Goal: Find specific page/section: Find specific page/section

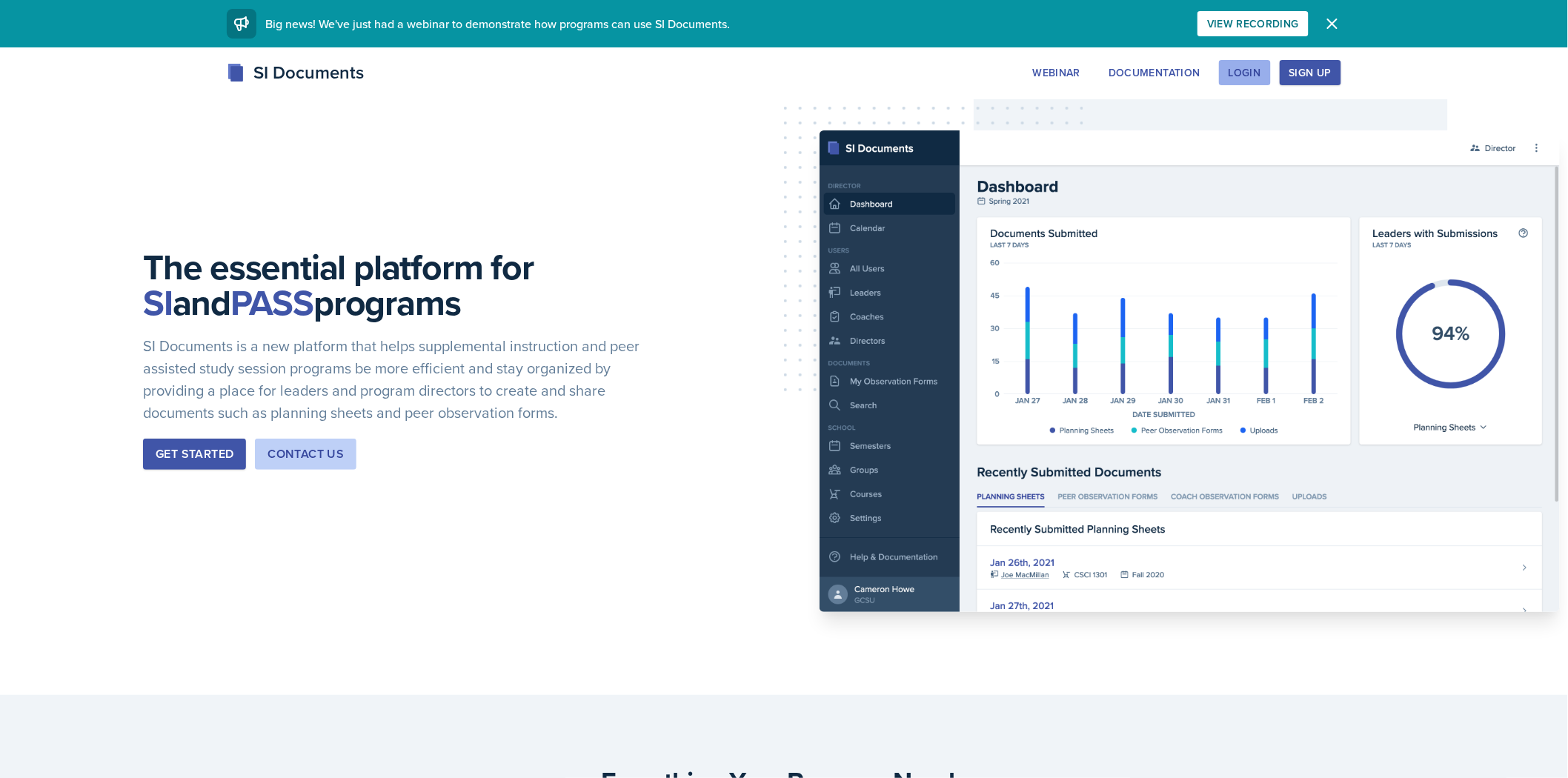
click at [1241, 76] on div "Login" at bounding box center [1244, 72] width 33 height 11
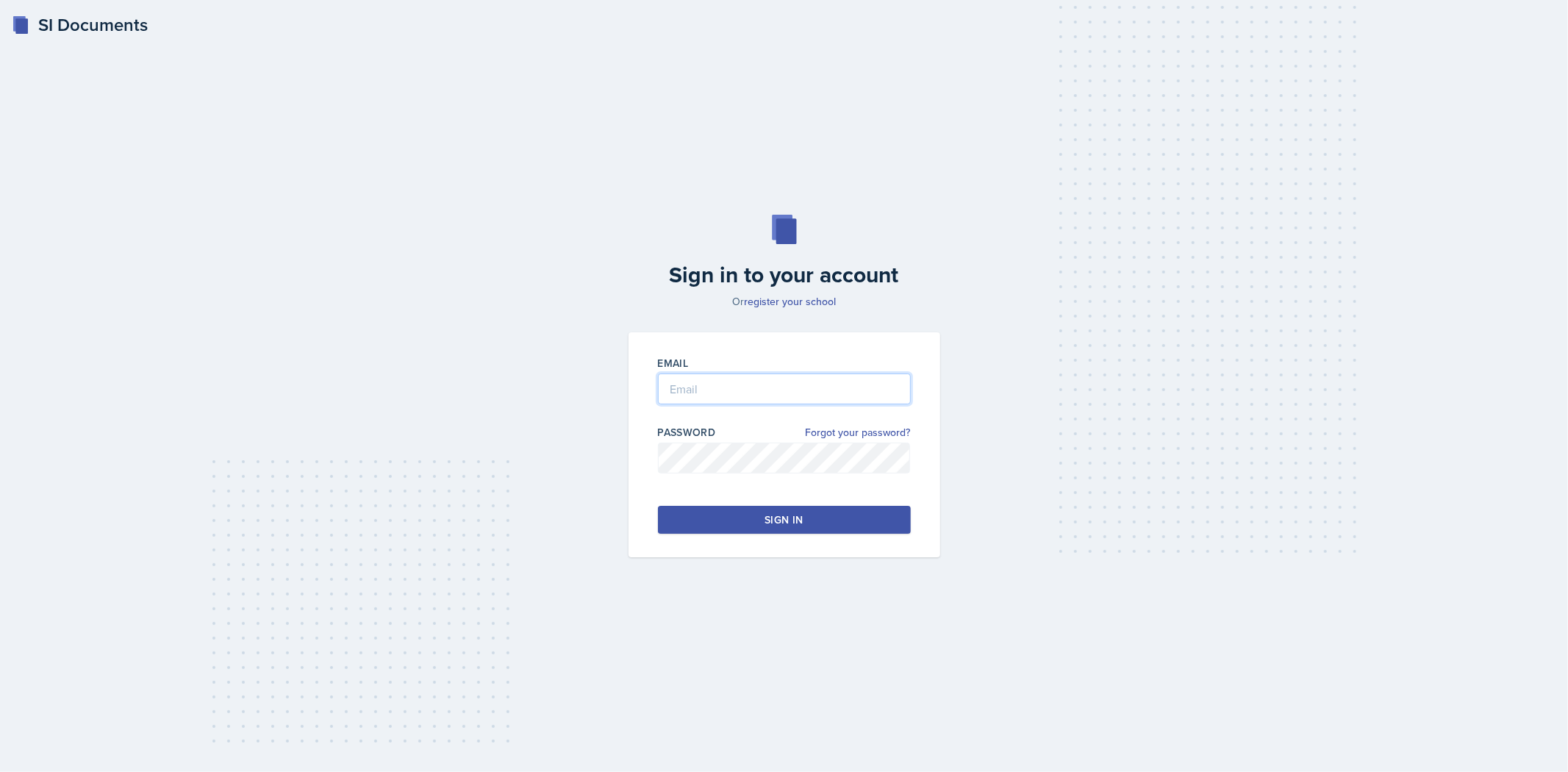
type input "[EMAIL_ADDRESS][DOMAIN_NAME]"
click at [777, 515] on div "Sign in" at bounding box center [784, 519] width 39 height 15
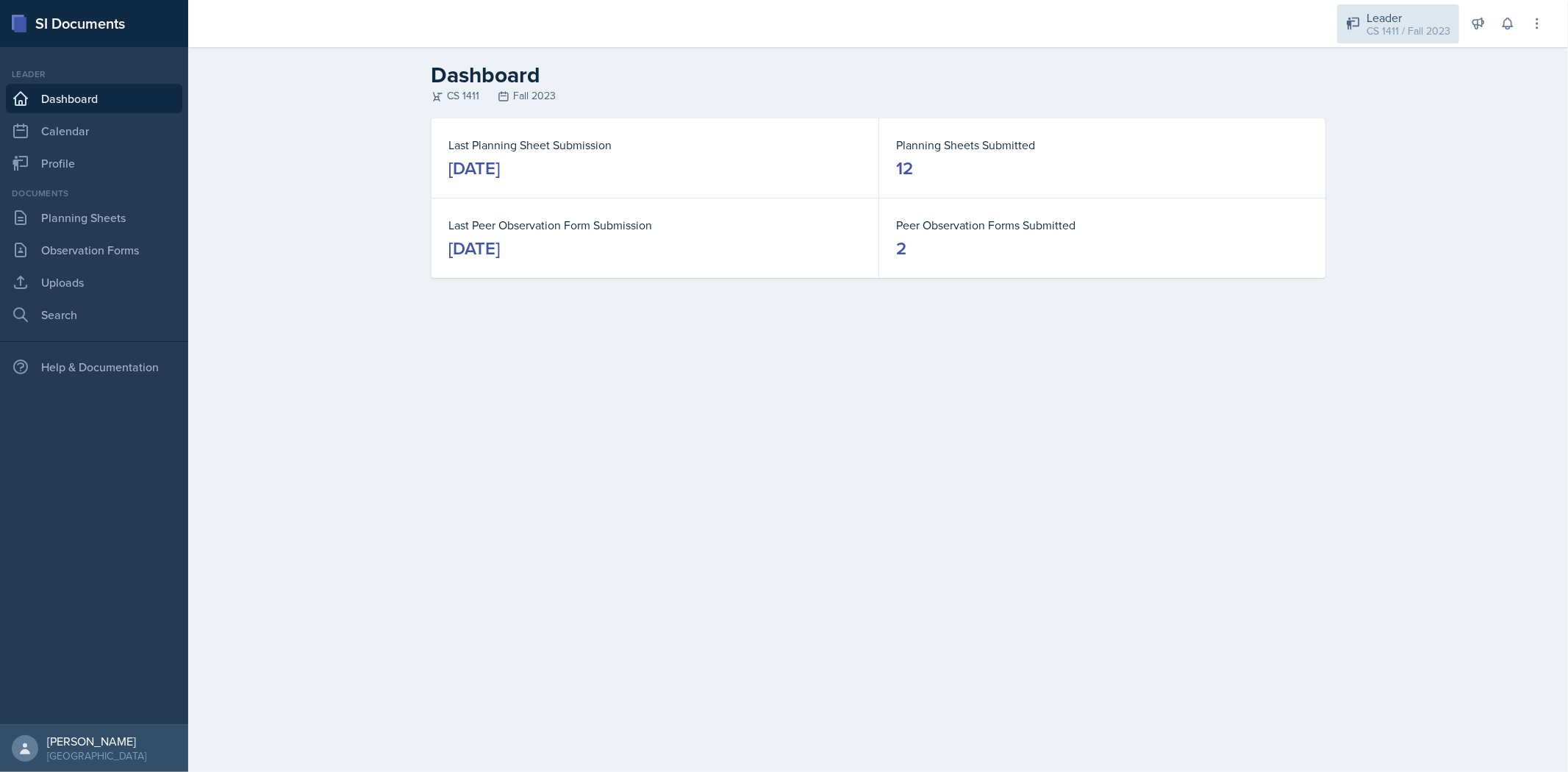
click at [1382, 37] on div "CS 1411 / Fall 2023" at bounding box center [1409, 32] width 84 height 16
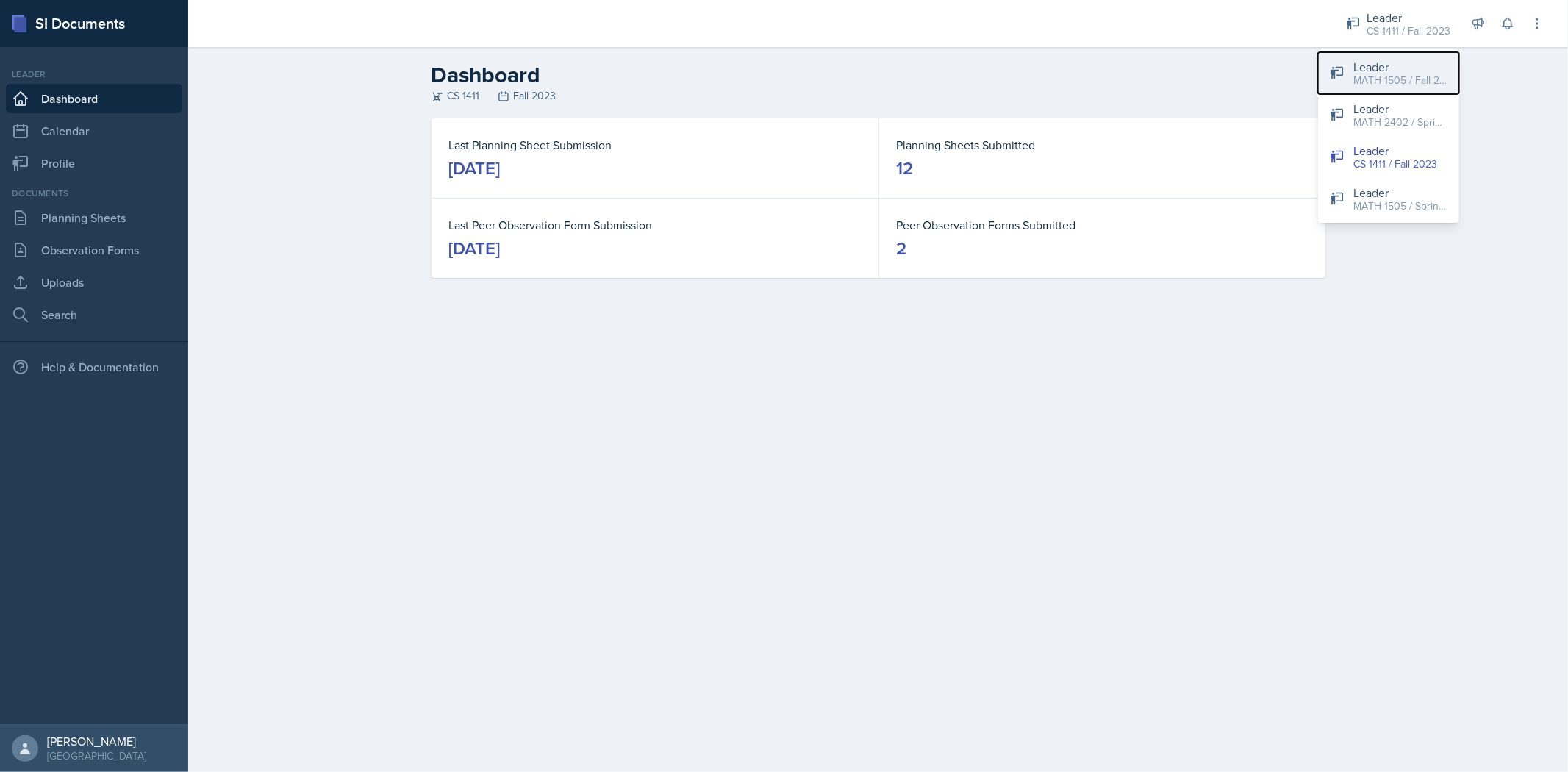
click at [1381, 70] on div "Leader" at bounding box center [1400, 67] width 94 height 18
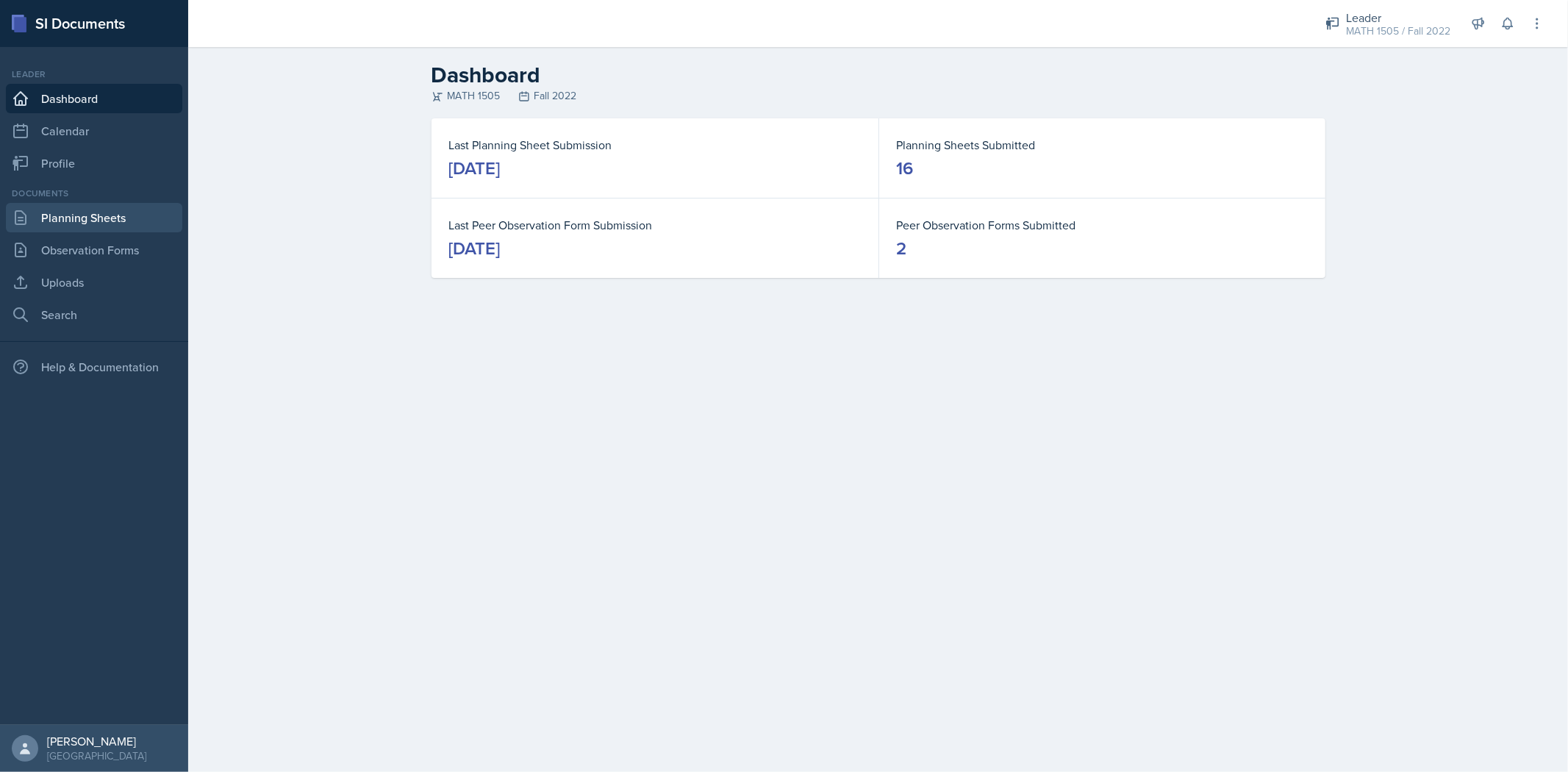
click at [94, 222] on link "Planning Sheets" at bounding box center [94, 218] width 176 height 30
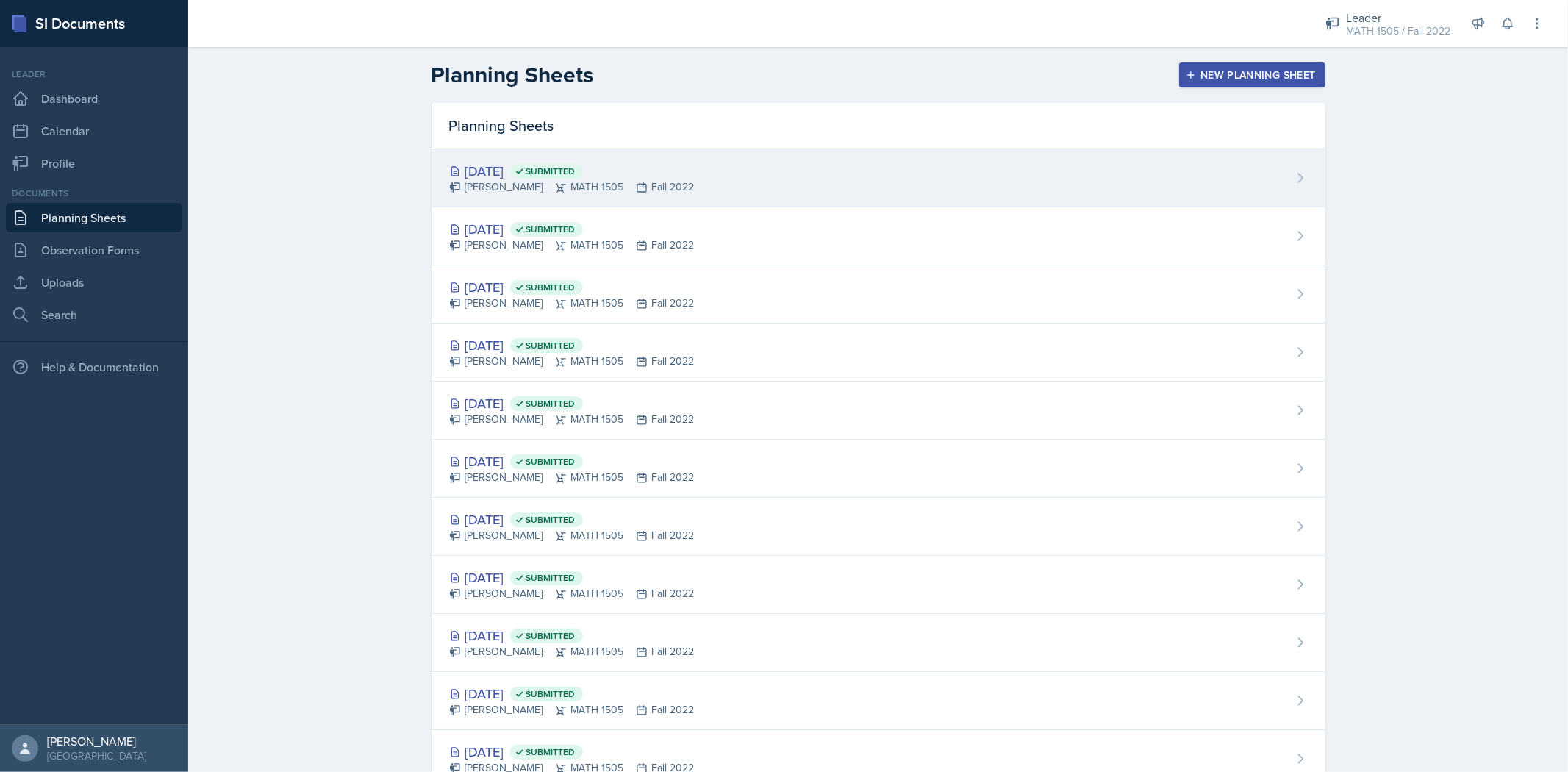
click at [524, 172] on div "[DATE] Submitted" at bounding box center [572, 171] width 245 height 20
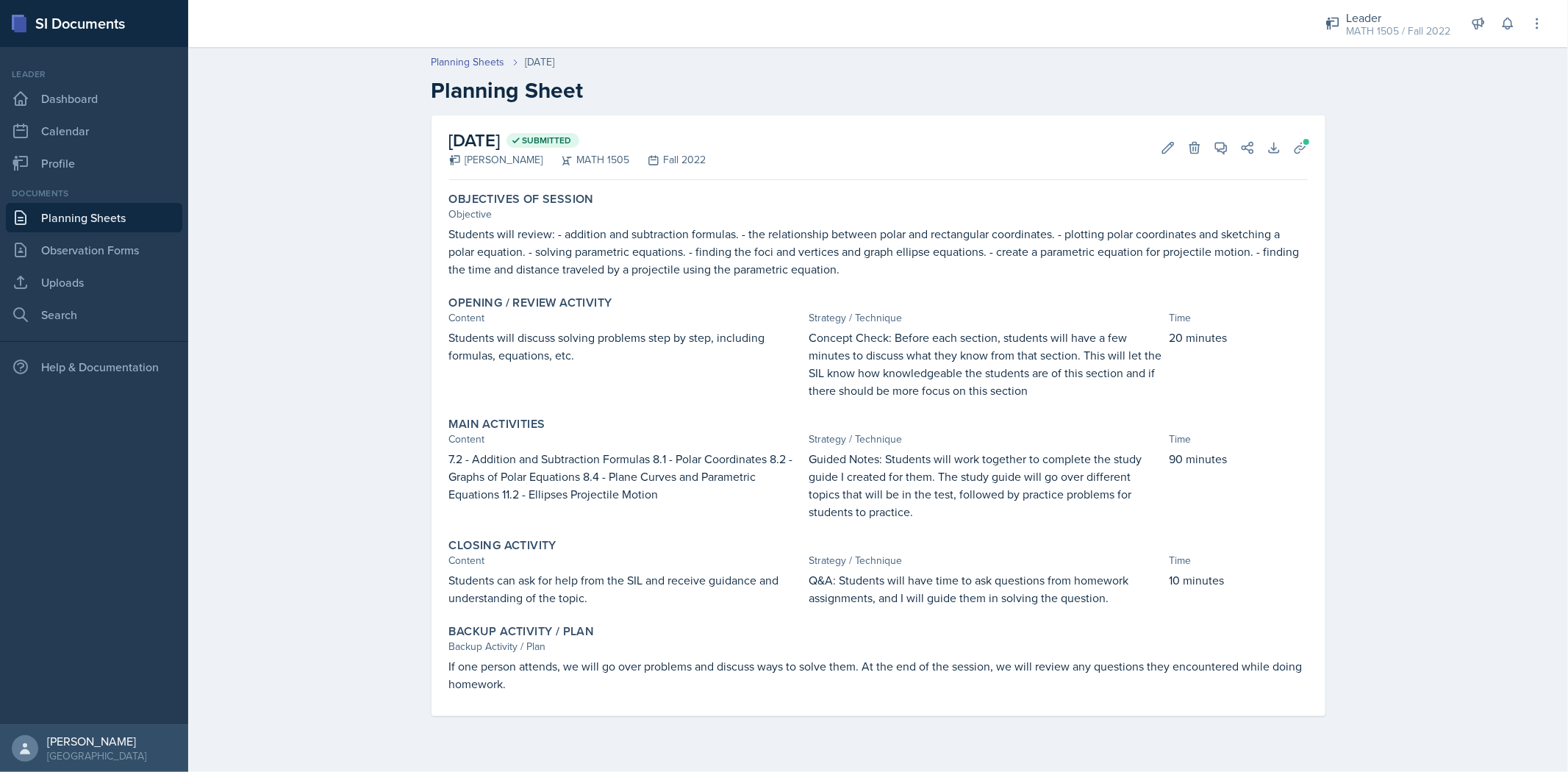
click at [94, 207] on link "Planning Sheets" at bounding box center [94, 218] width 176 height 30
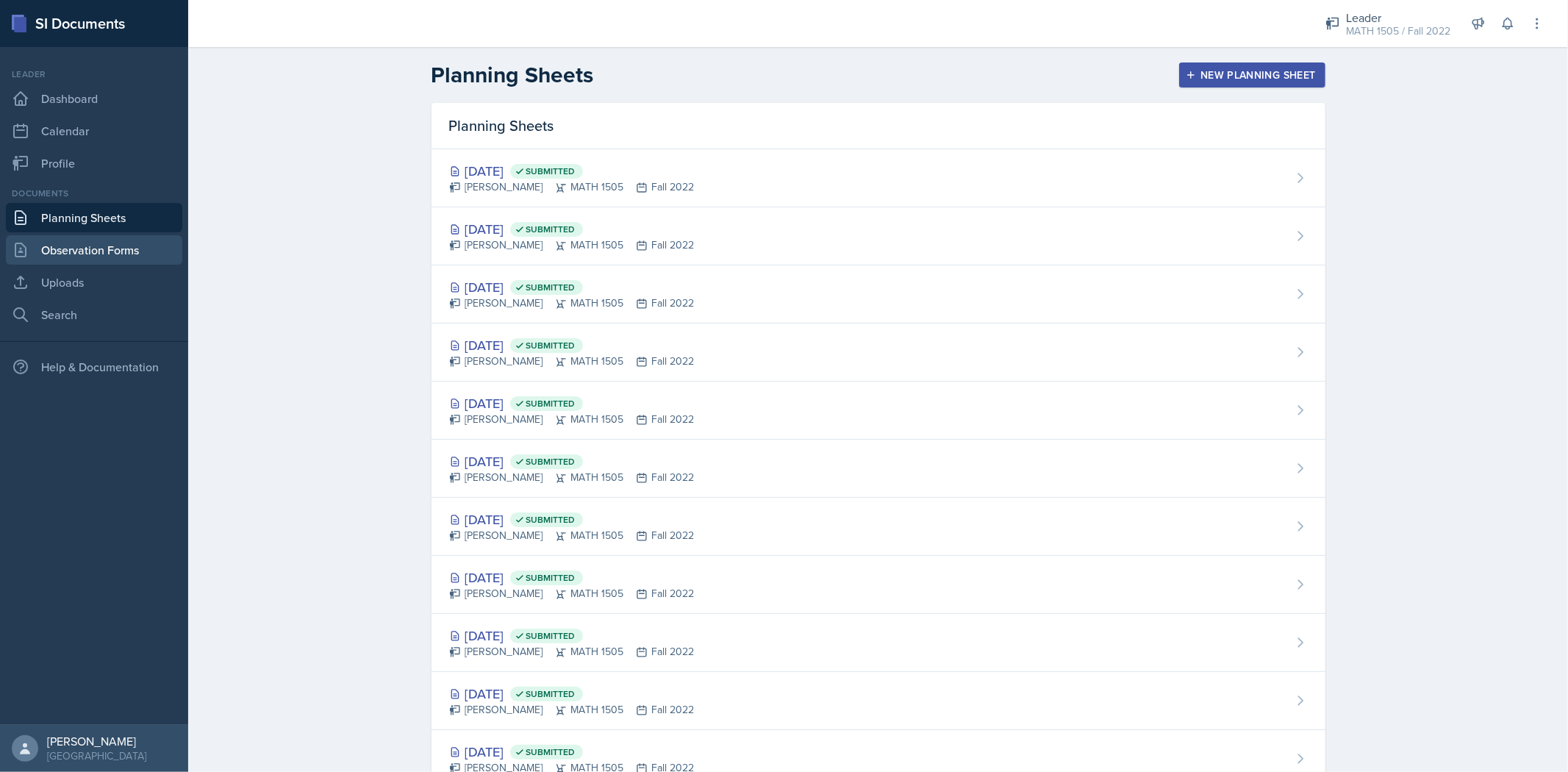
click at [93, 249] on link "Observation Forms" at bounding box center [94, 250] width 176 height 30
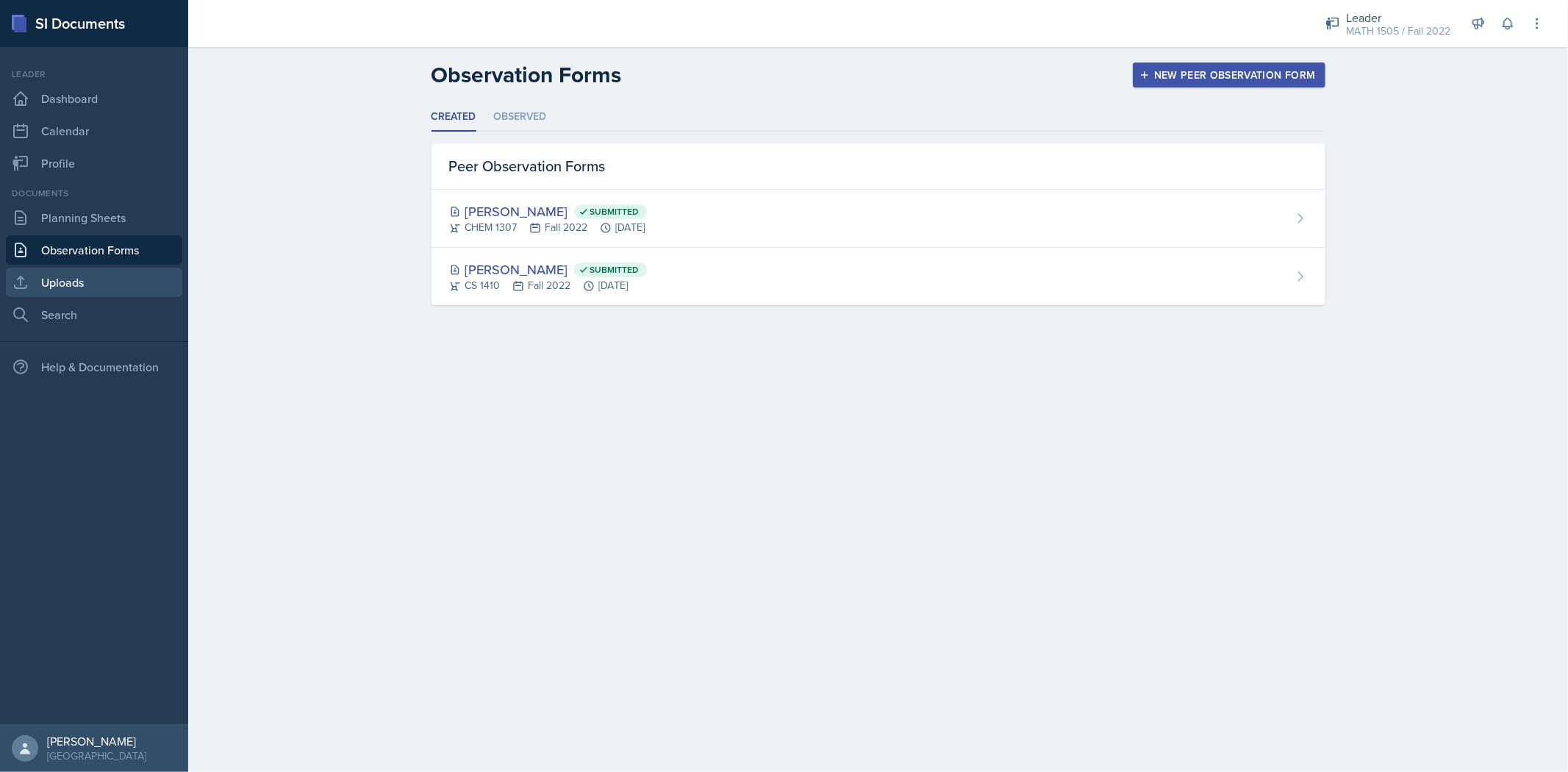
click at [80, 281] on link "Uploads" at bounding box center [94, 283] width 176 height 30
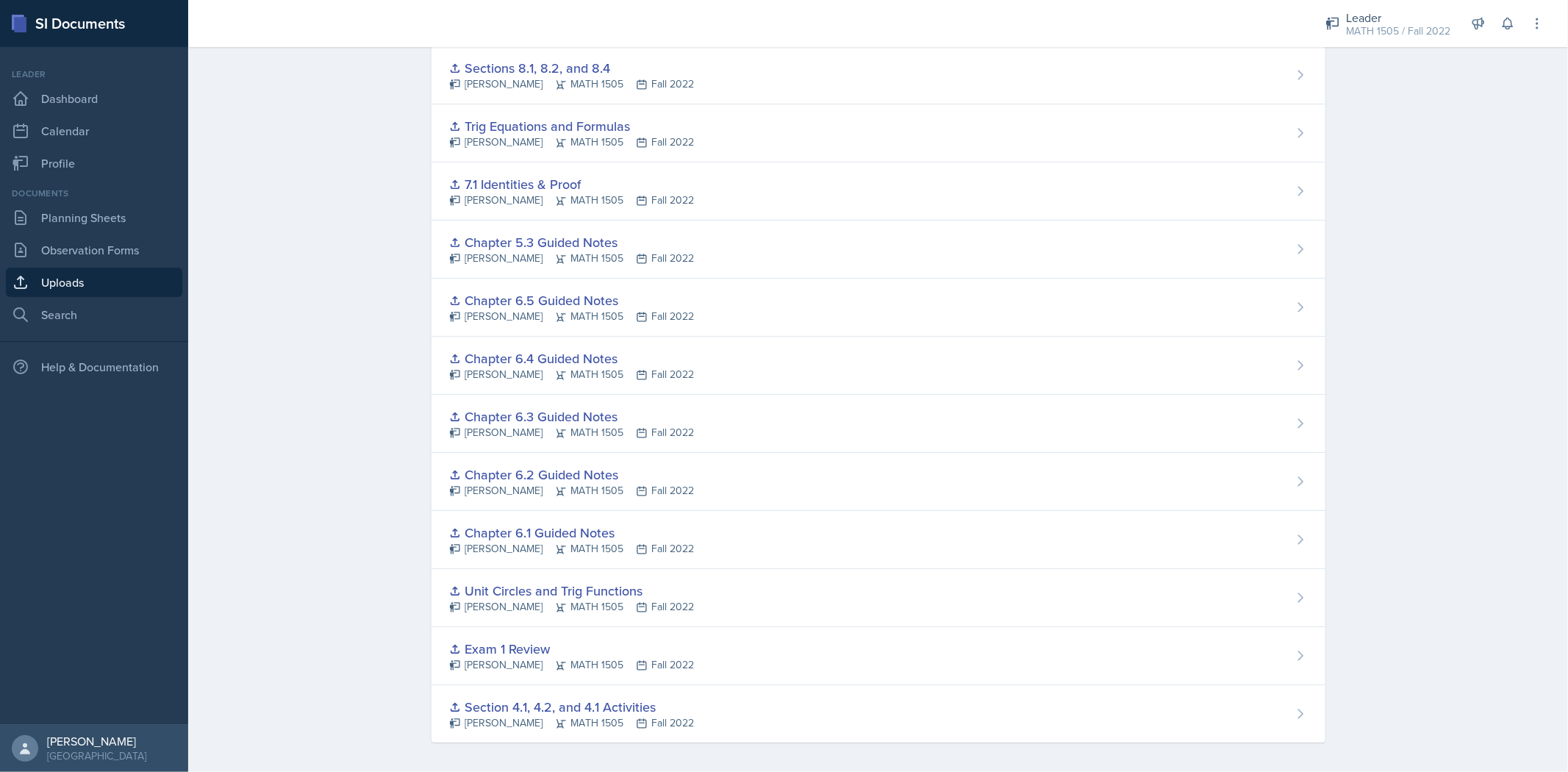
scroll to position [225, 0]
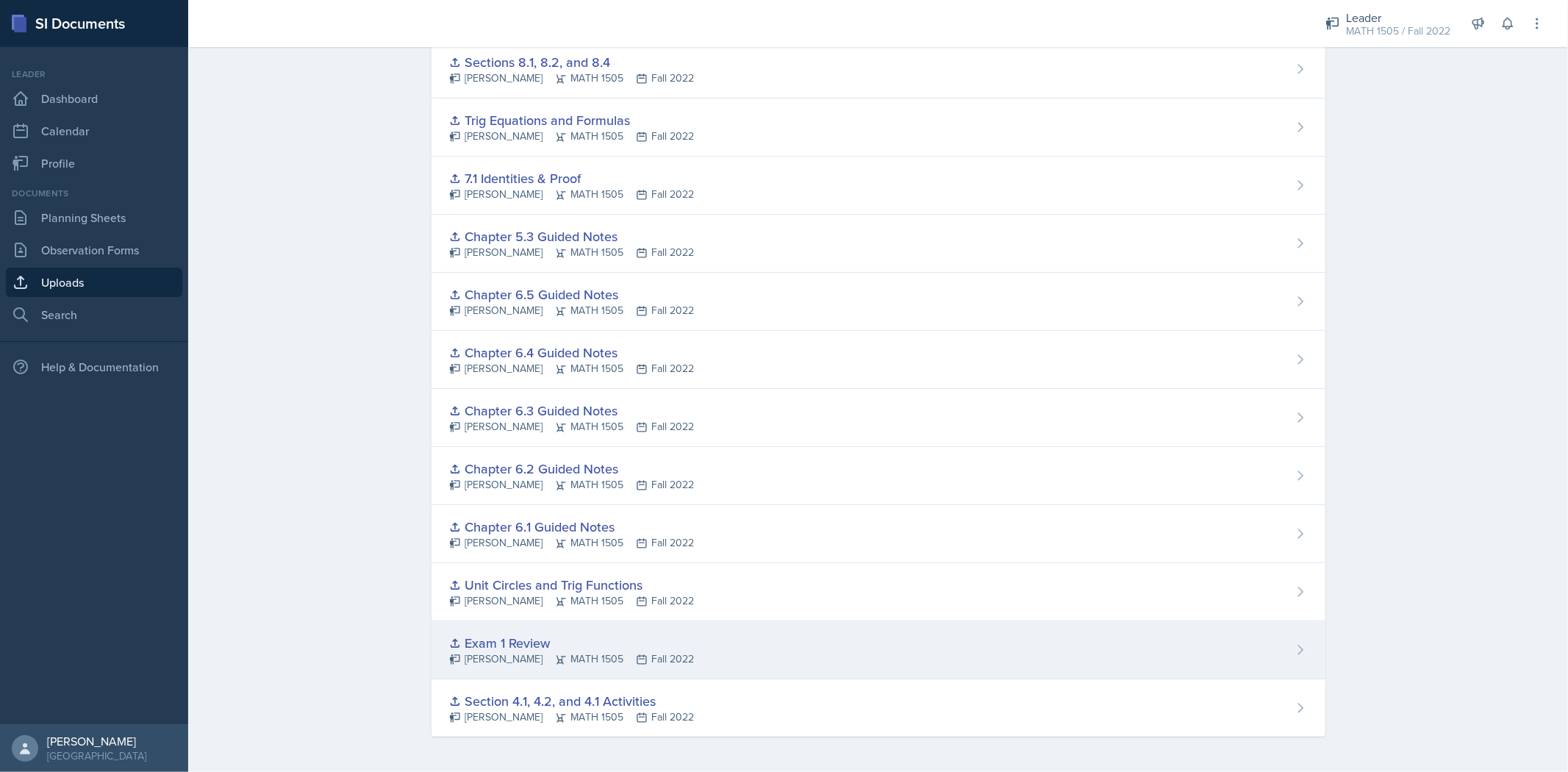
click at [475, 635] on div "Exam 1 Review" at bounding box center [572, 642] width 245 height 20
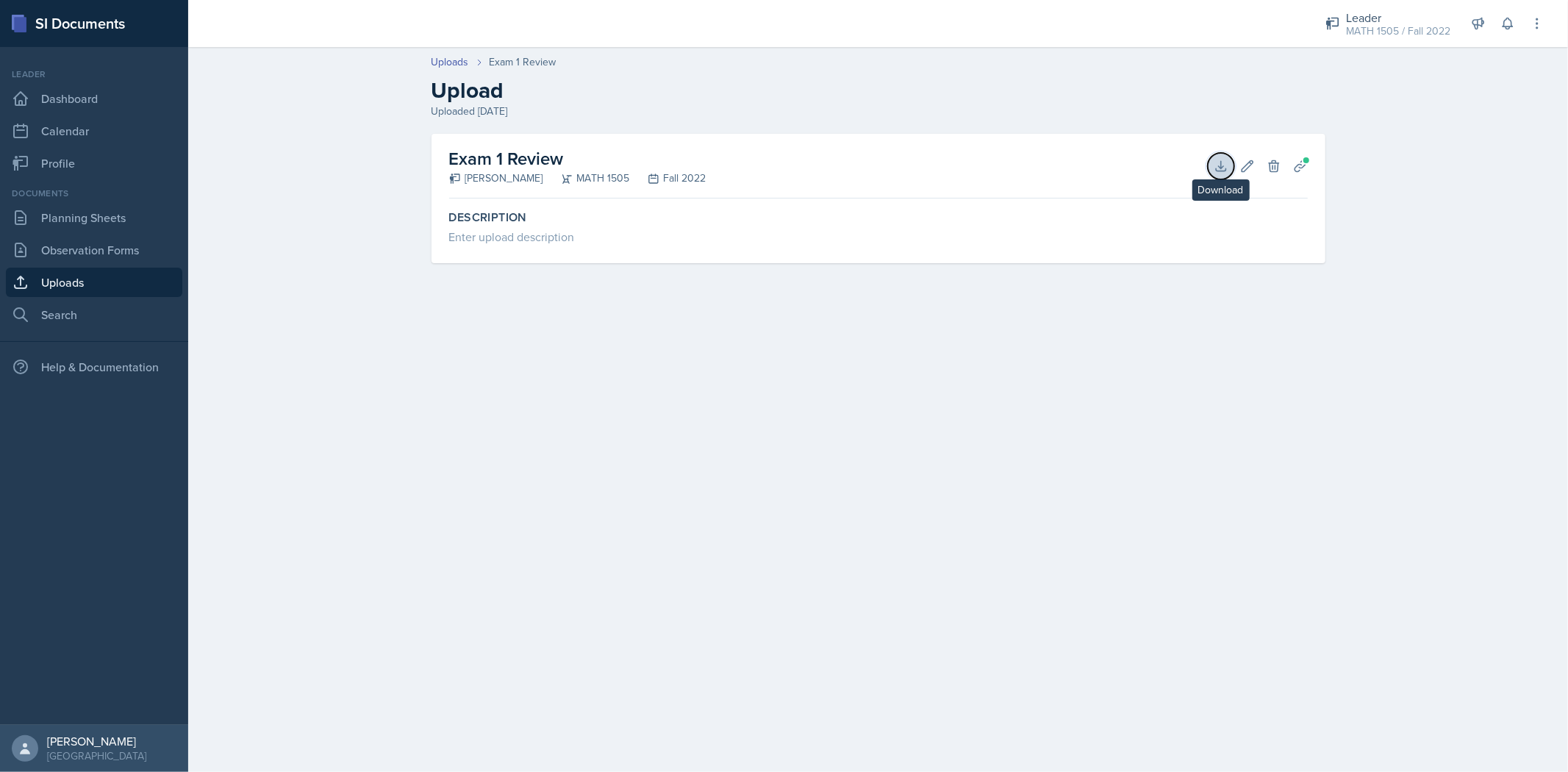
click at [1214, 163] on icon at bounding box center [1220, 165] width 15 height 15
